Goal: Task Accomplishment & Management: Use online tool/utility

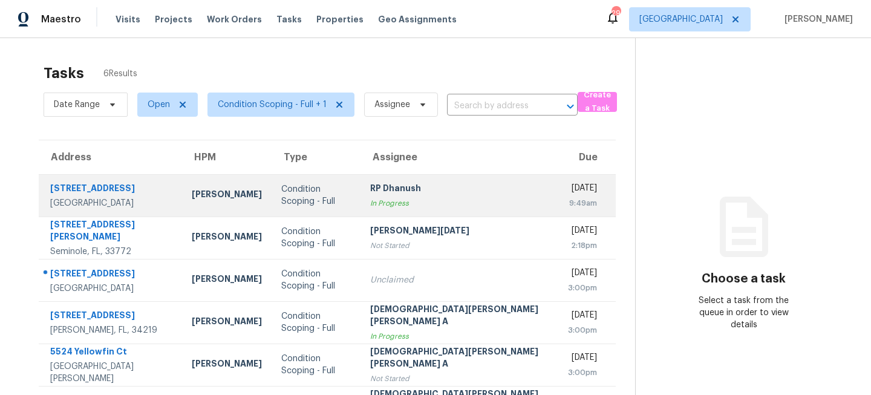
scroll to position [43, 0]
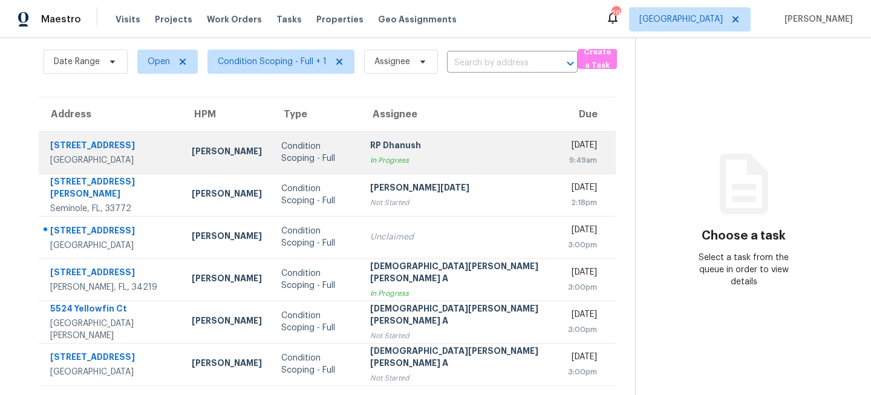
click at [290, 146] on div "Condition Scoping - Full" at bounding box center [316, 152] width 70 height 24
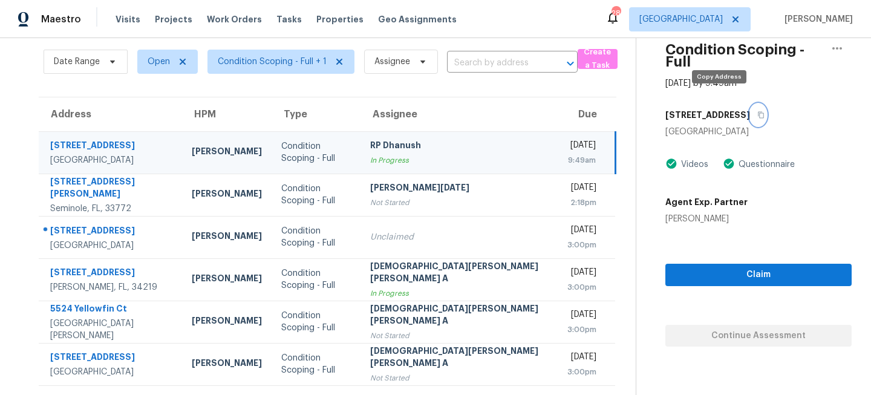
click at [750, 107] on button "button" at bounding box center [758, 115] width 16 height 22
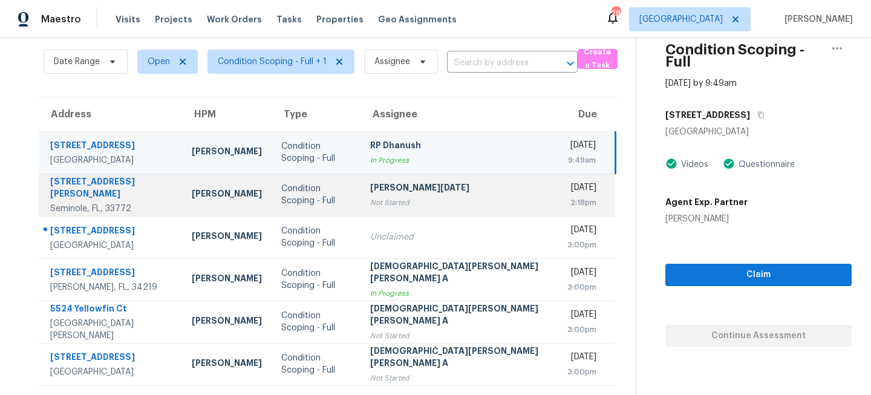
click at [386, 201] on div "Not Started" at bounding box center [459, 202] width 178 height 12
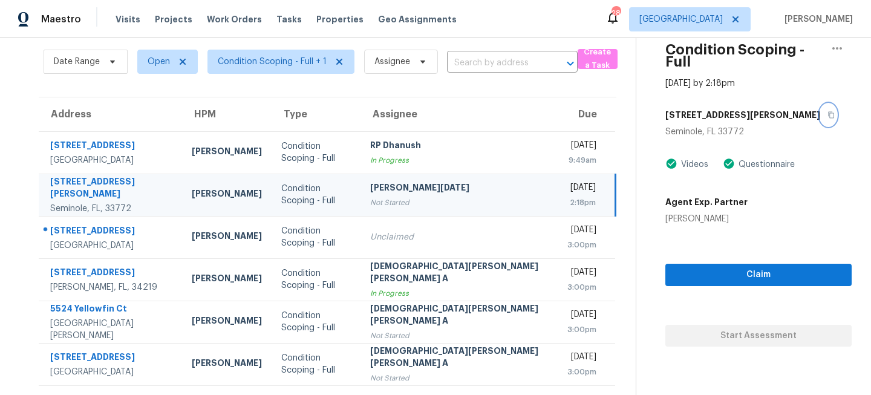
click at [827, 111] on icon "button" at bounding box center [830, 114] width 7 height 7
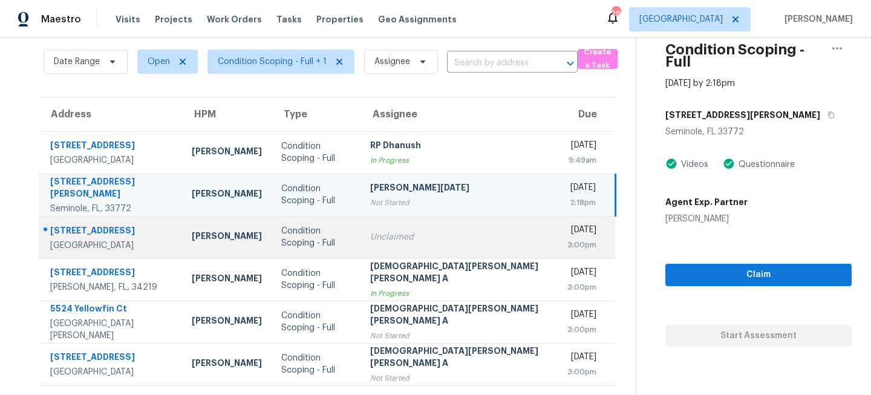
click at [365, 247] on td "Unclaimed" at bounding box center [458, 237] width 197 height 42
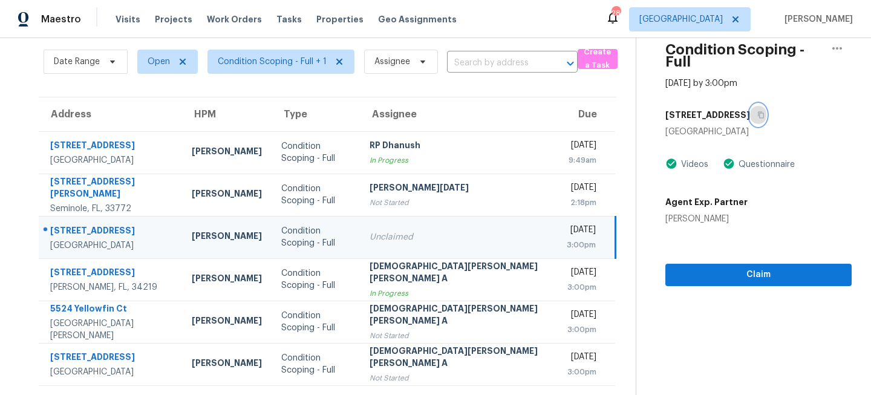
click at [757, 111] on icon "button" at bounding box center [760, 114] width 7 height 7
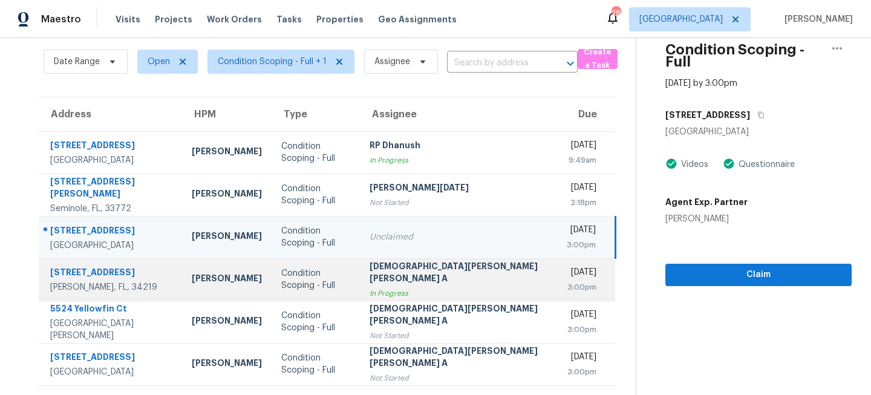
click at [393, 285] on div "Mohamed Azeem Mohsin A" at bounding box center [458, 273] width 178 height 27
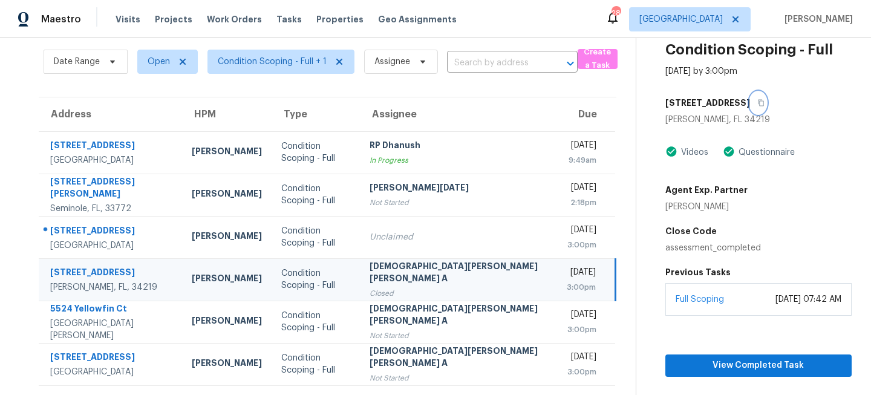
click at [757, 102] on icon "button" at bounding box center [760, 102] width 7 height 7
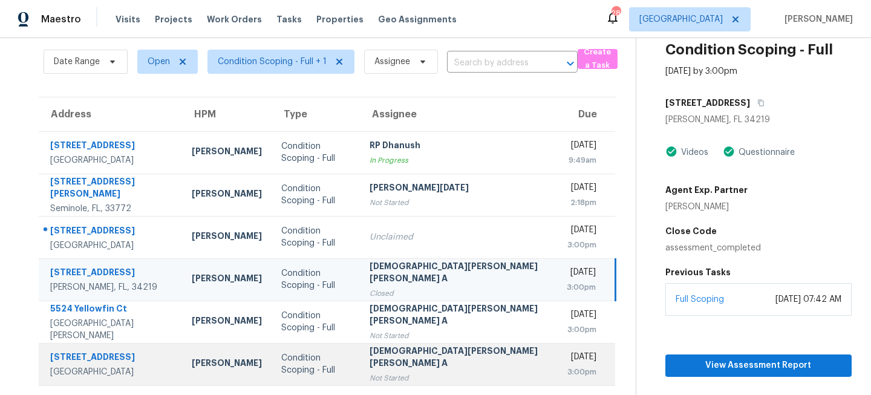
click at [392, 350] on div "Mohamed Azeem Mohsin A" at bounding box center [458, 358] width 178 height 27
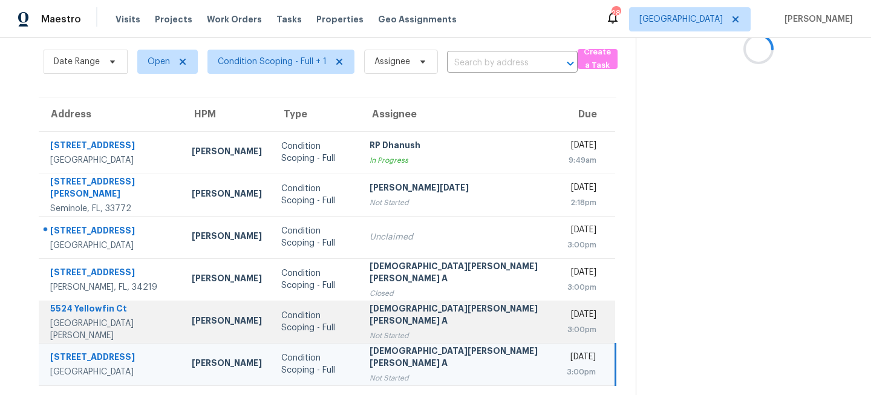
click at [403, 319] on div "Mohamed Azeem Mohsin A" at bounding box center [458, 315] width 178 height 27
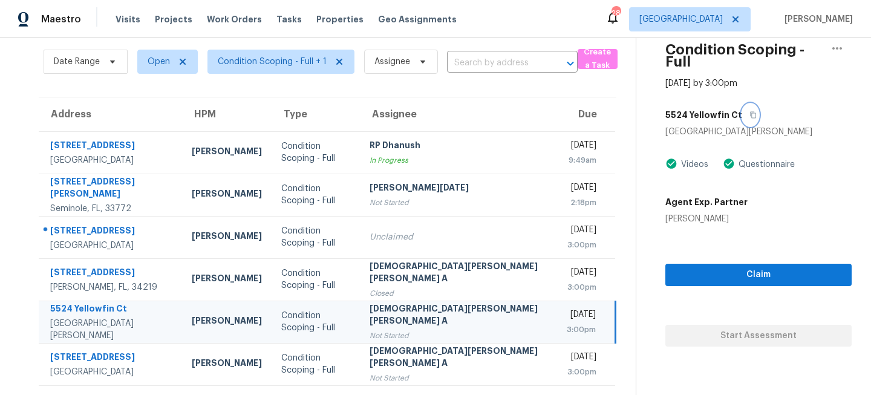
click at [749, 111] on icon "button" at bounding box center [752, 114] width 7 height 7
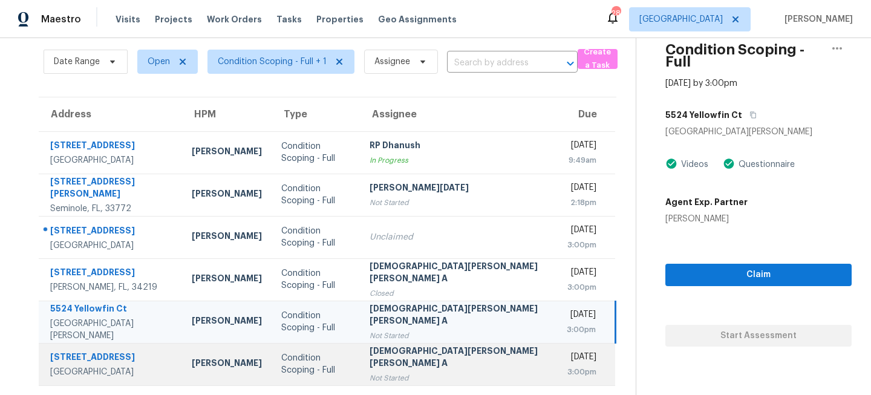
click at [377, 362] on div "Mohamed Azeem Mohsin A" at bounding box center [458, 358] width 178 height 27
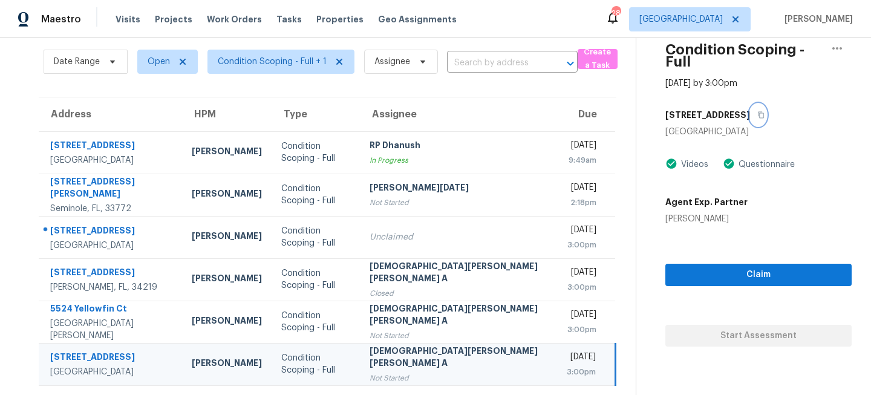
click at [757, 111] on icon "button" at bounding box center [760, 114] width 7 height 7
click at [719, 18] on span "Tampa" at bounding box center [680, 19] width 83 height 12
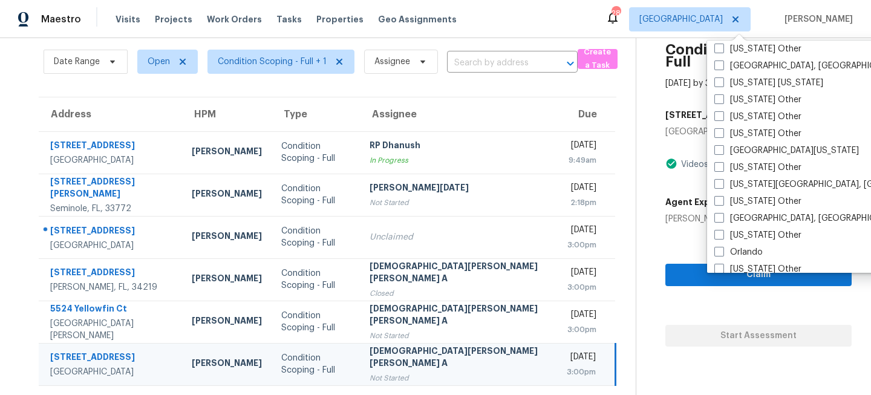
scroll to position [1212, 0]
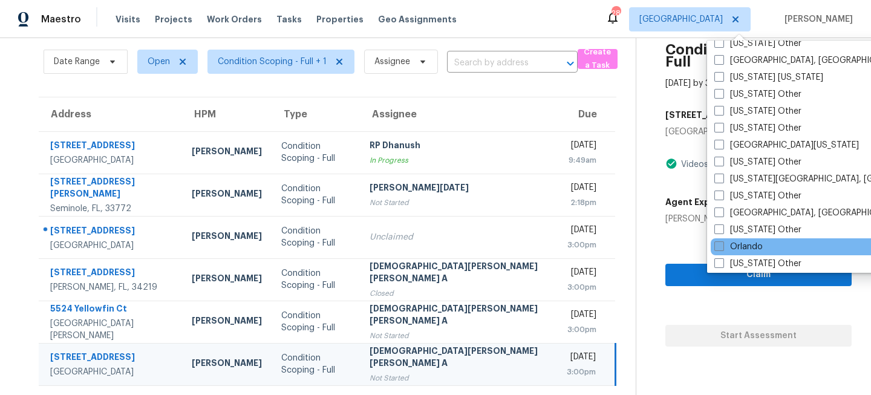
click at [729, 241] on label "Orlando" at bounding box center [738, 247] width 48 height 12
click at [722, 241] on input "Orlando" at bounding box center [718, 245] width 8 height 8
checkbox input "true"
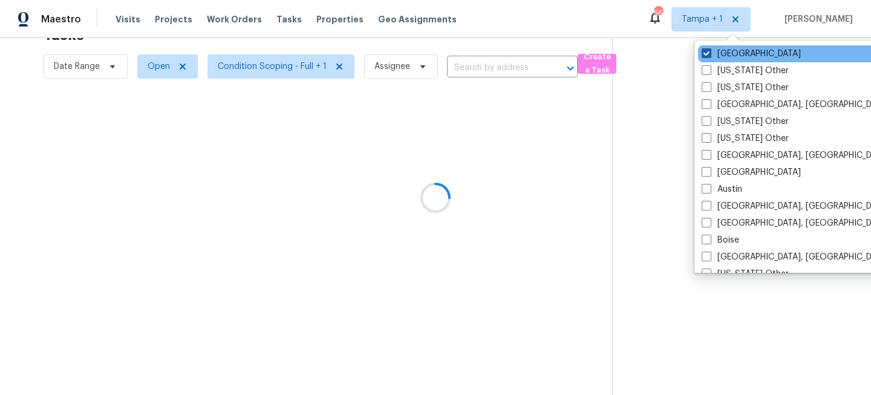
click at [721, 56] on label "Tampa" at bounding box center [750, 54] width 99 height 12
click at [709, 56] on input "Tampa" at bounding box center [705, 52] width 8 height 8
checkbox input "false"
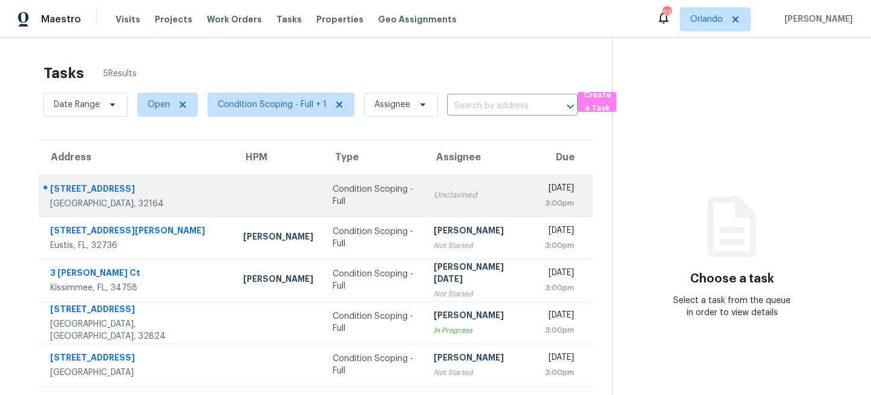
click at [347, 198] on div "Condition Scoping - Full" at bounding box center [373, 195] width 81 height 24
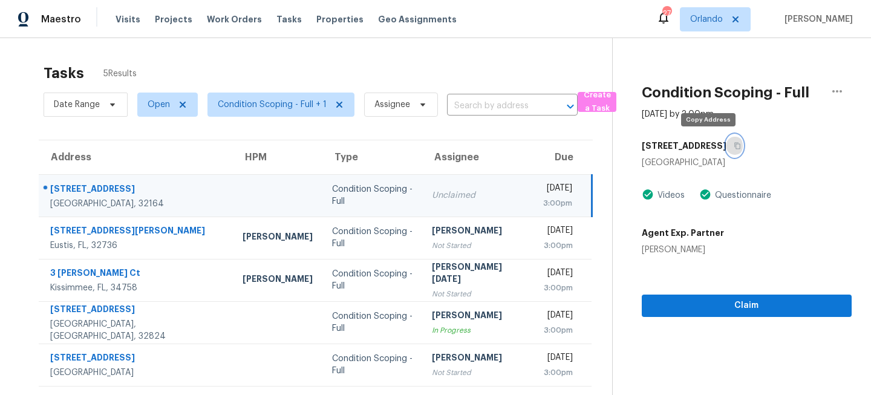
click at [734, 146] on icon "button" at bounding box center [737, 146] width 6 height 7
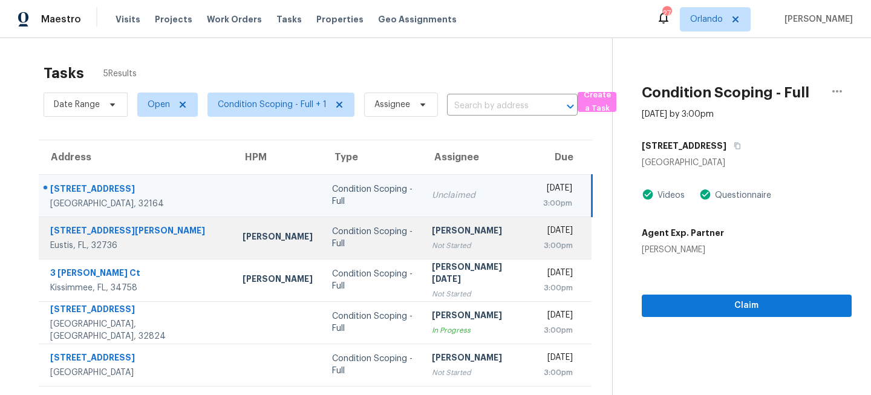
click at [432, 239] on div "Not Started" at bounding box center [477, 245] width 91 height 12
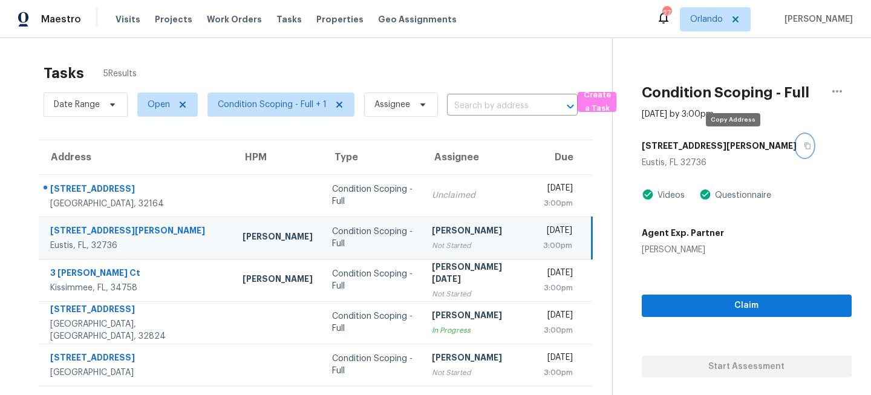
click at [803, 146] on icon "button" at bounding box center [806, 145] width 7 height 7
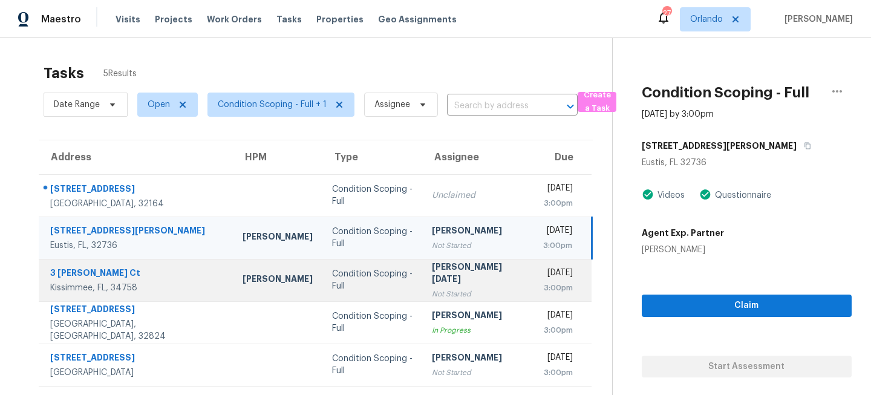
click at [432, 280] on div "[PERSON_NAME][DATE]" at bounding box center [477, 274] width 91 height 27
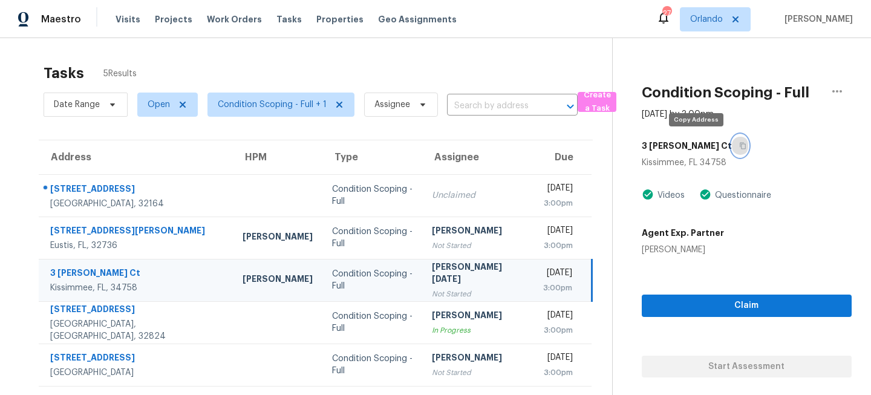
click at [739, 146] on icon "button" at bounding box center [742, 145] width 7 height 7
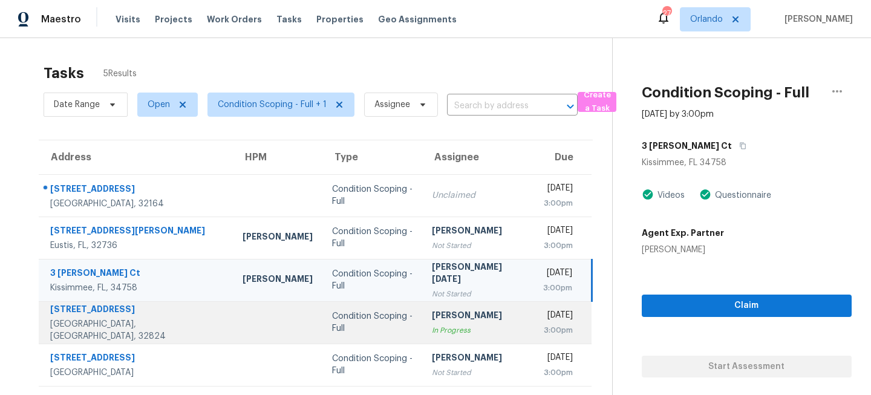
click at [360, 319] on div "Condition Scoping - Full" at bounding box center [372, 322] width 81 height 24
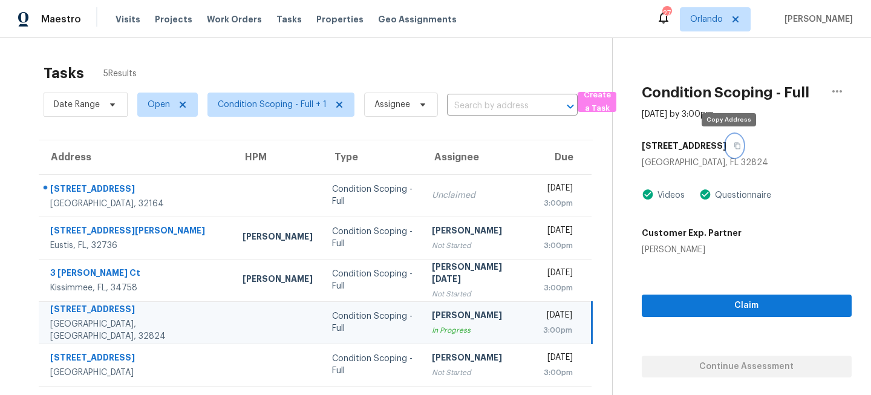
click at [733, 143] on icon "button" at bounding box center [736, 145] width 7 height 7
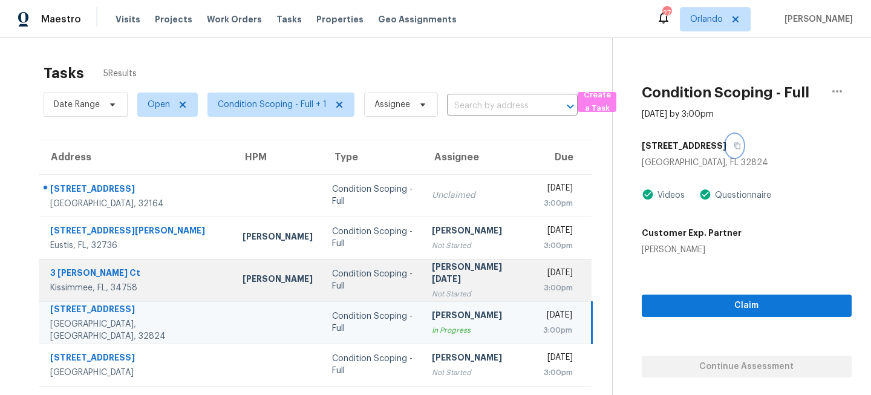
scroll to position [38, 0]
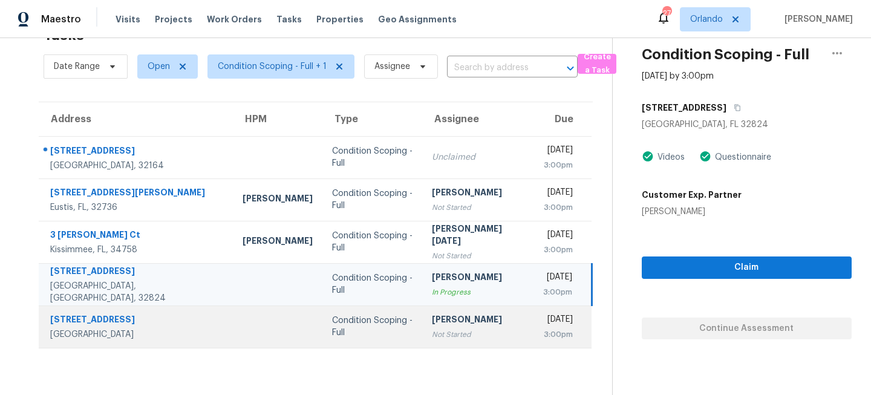
click at [432, 329] on div "Not Started" at bounding box center [477, 334] width 91 height 12
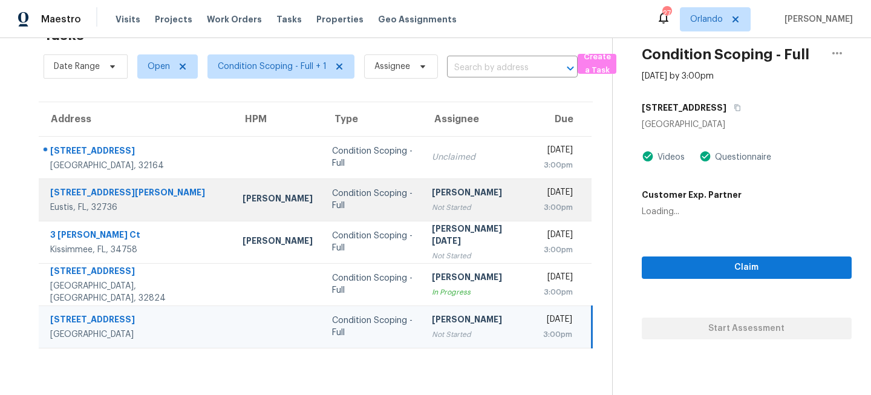
scroll to position [0, 0]
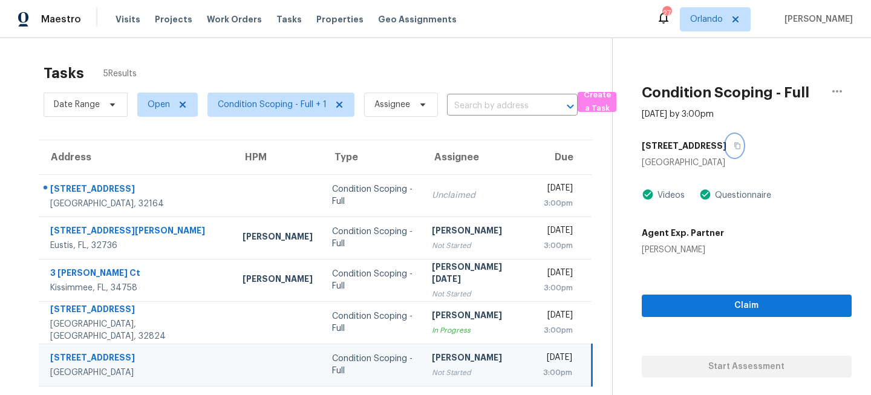
click at [733, 145] on icon "button" at bounding box center [736, 145] width 7 height 7
click at [722, 18] on span "Orlando" at bounding box center [706, 19] width 33 height 12
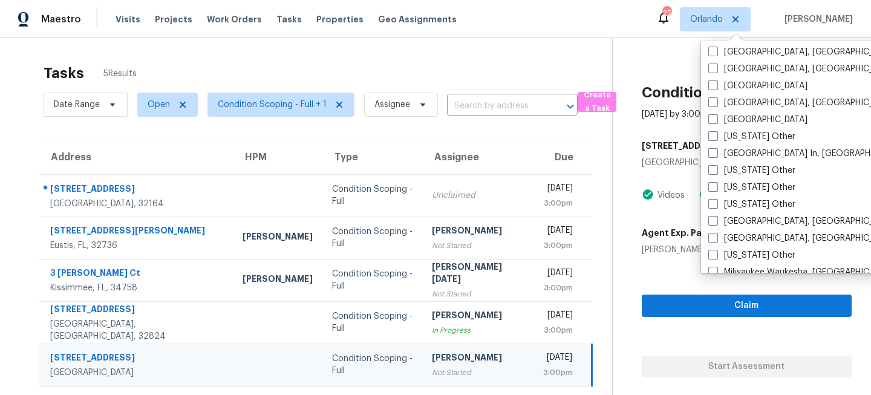
scroll to position [817, 0]
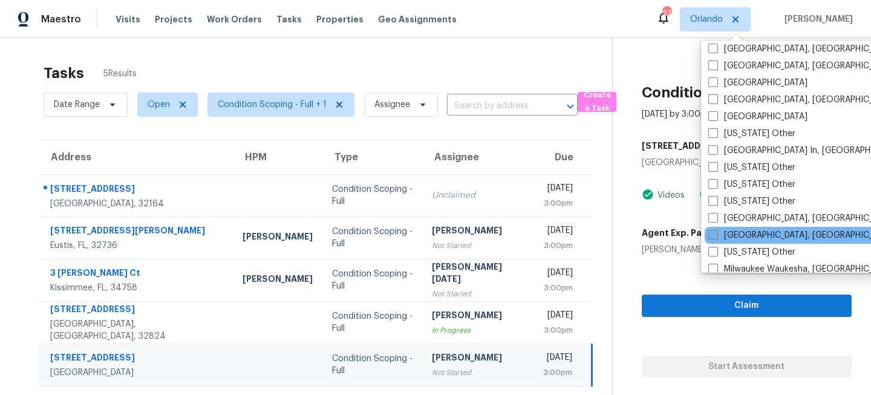
click at [709, 232] on span at bounding box center [713, 235] width 10 height 10
click at [709, 232] on input "Miami, FL" at bounding box center [712, 233] width 8 height 8
checkbox input "true"
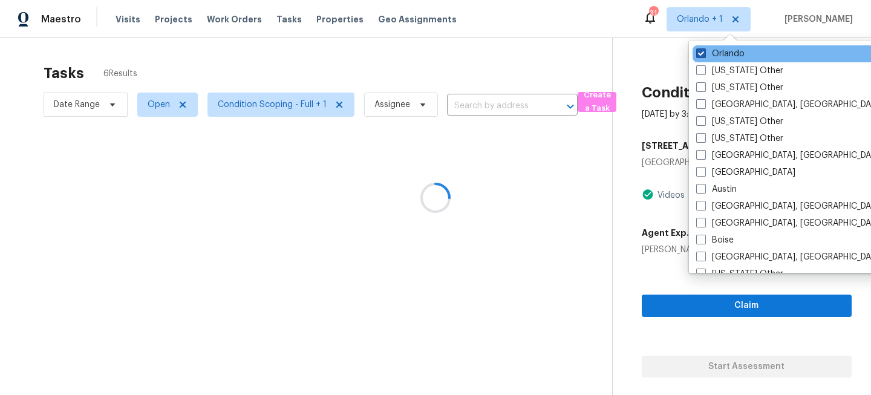
click at [722, 51] on label "Orlando" at bounding box center [720, 54] width 48 height 12
click at [704, 51] on input "Orlando" at bounding box center [700, 52] width 8 height 8
checkbox input "false"
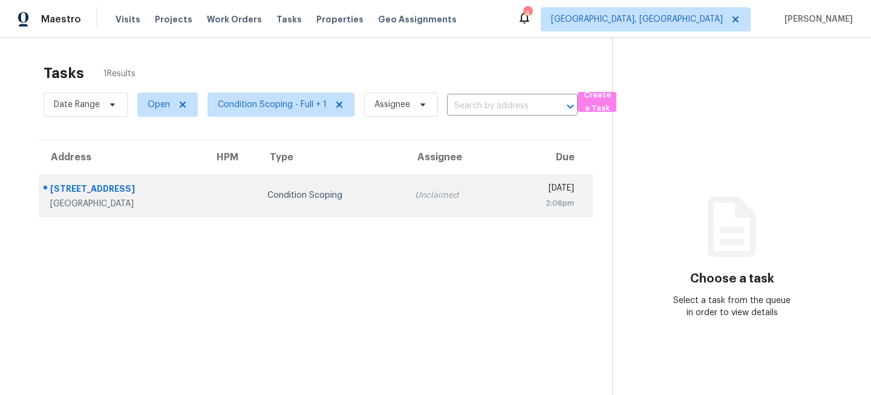
click at [415, 195] on div "Unclaimed" at bounding box center [454, 195] width 79 height 12
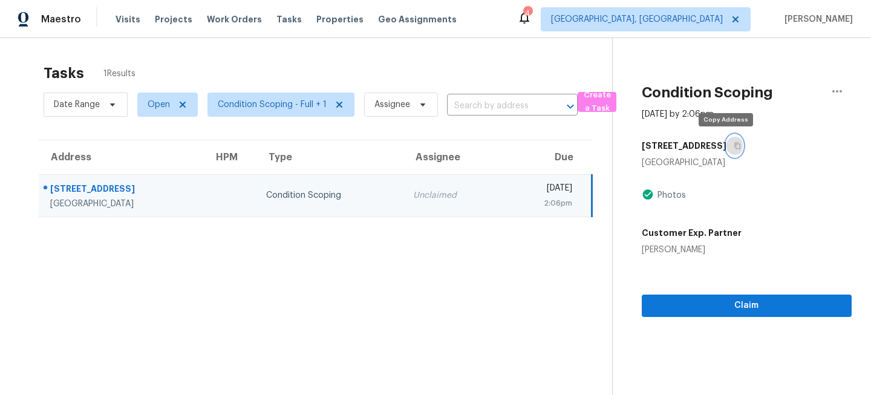
click at [733, 147] on icon "button" at bounding box center [736, 145] width 7 height 7
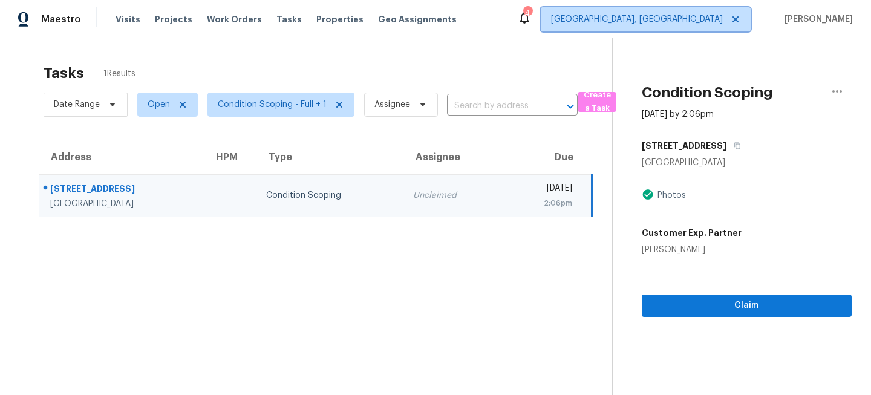
click at [708, 13] on span "Miami, FL" at bounding box center [637, 19] width 172 height 12
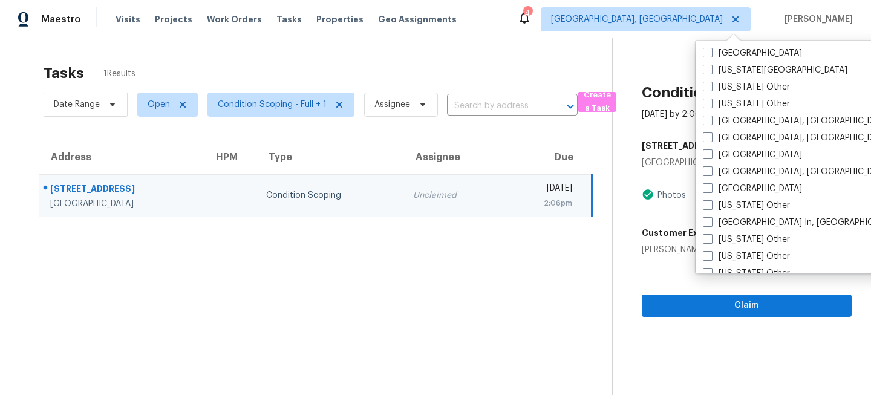
scroll to position [615, 0]
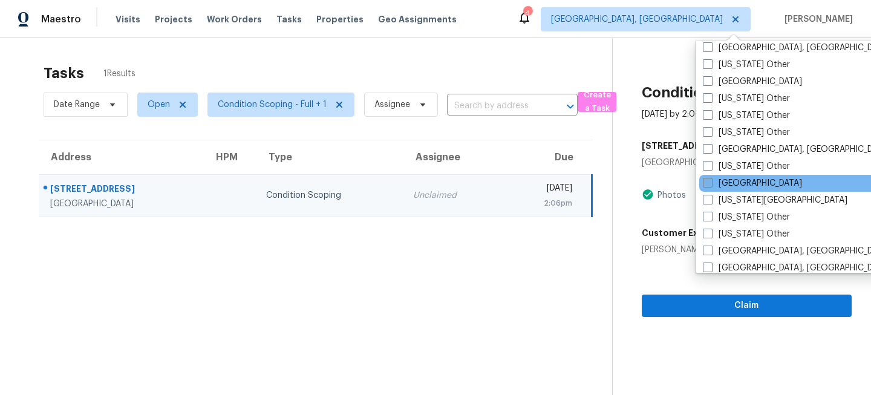
click at [729, 187] on label "[GEOGRAPHIC_DATA]" at bounding box center [752, 183] width 99 height 12
click at [710, 185] on input "[GEOGRAPHIC_DATA]" at bounding box center [707, 181] width 8 height 8
checkbox input "true"
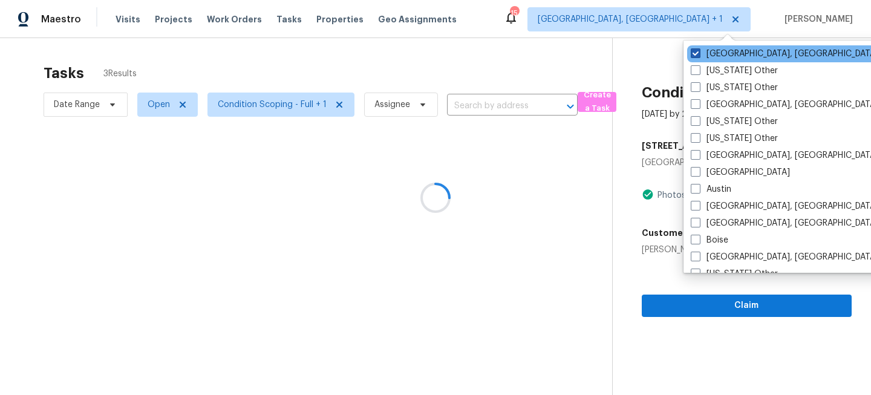
click at [716, 52] on label "Miami, FL" at bounding box center [783, 54] width 187 height 12
click at [698, 52] on input "Miami, FL" at bounding box center [694, 52] width 8 height 8
checkbox input "false"
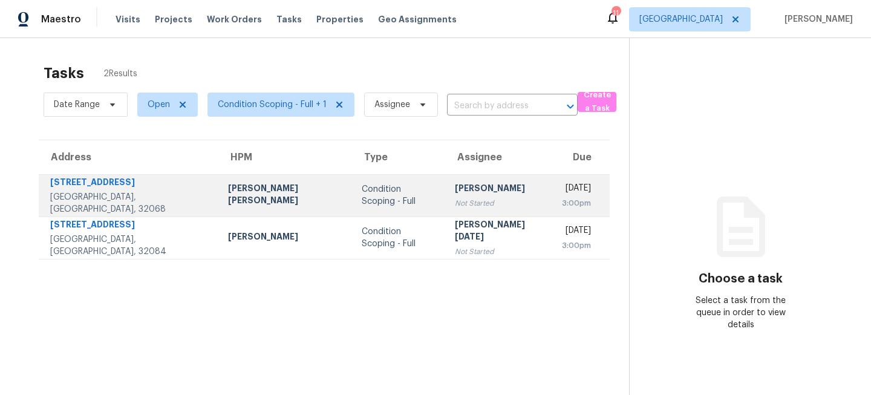
click at [377, 195] on div "Condition Scoping - Full" at bounding box center [399, 195] width 74 height 24
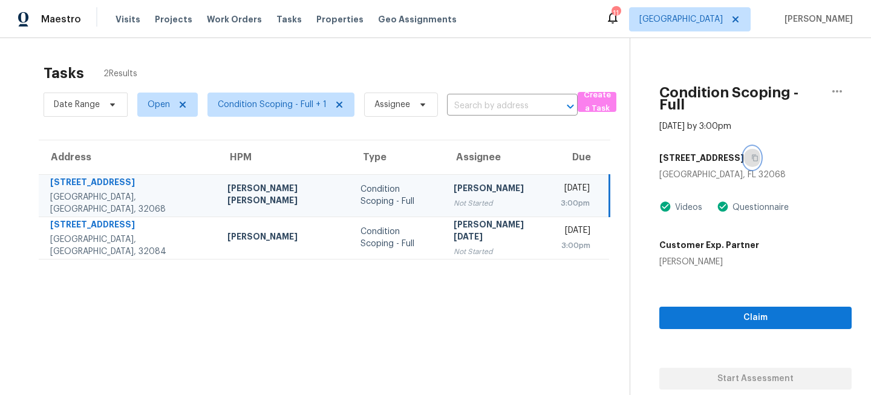
click at [751, 154] on icon "button" at bounding box center [754, 157] width 7 height 7
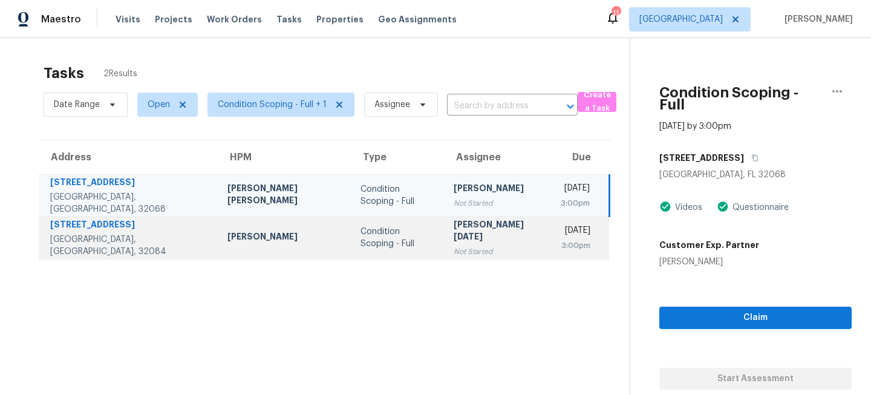
click at [372, 235] on div "Condition Scoping - Full" at bounding box center [396, 238] width 73 height 24
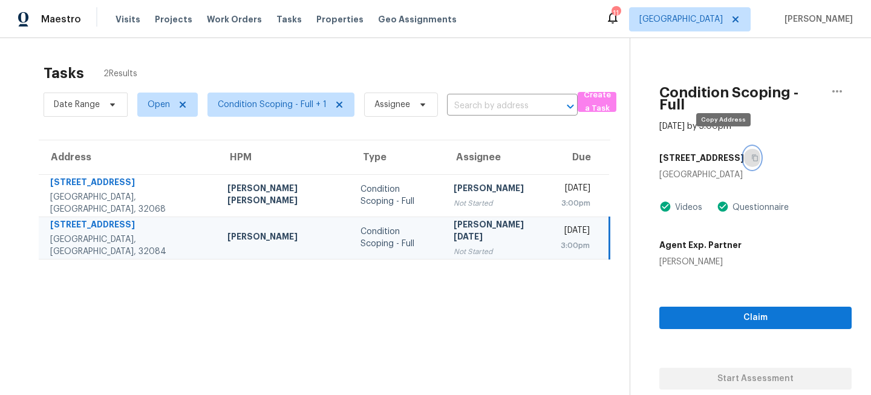
click at [751, 154] on icon "button" at bounding box center [754, 157] width 7 height 7
